Goal: Find contact information: Find contact information

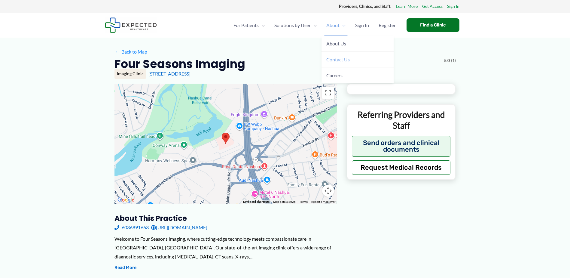
click at [339, 57] on span "Contact Us" at bounding box center [337, 60] width 23 height 6
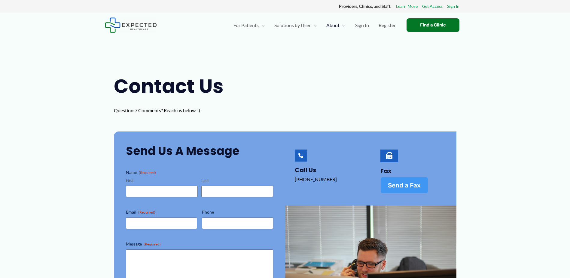
click at [404, 180] on link "Send a Fax" at bounding box center [405, 185] width 48 height 17
